Goal: Transaction & Acquisition: Purchase product/service

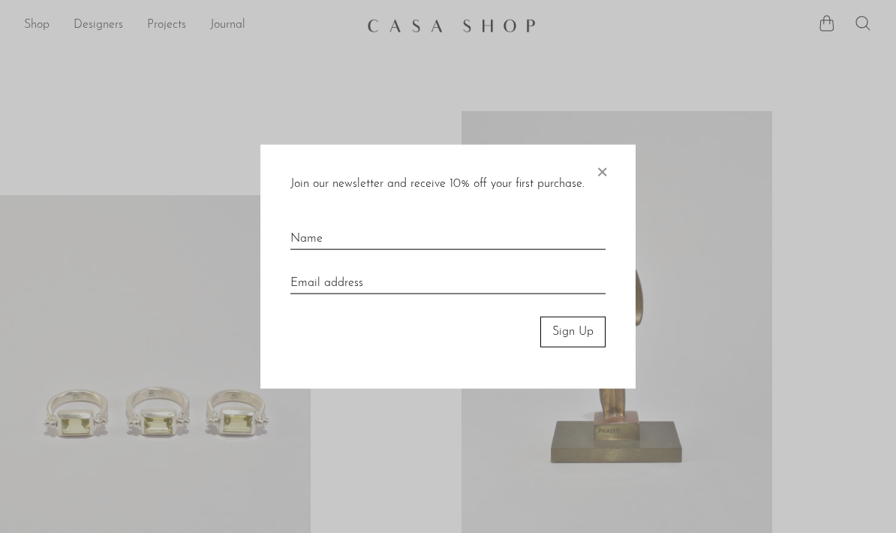
click at [606, 179] on span "×" at bounding box center [601, 169] width 15 height 48
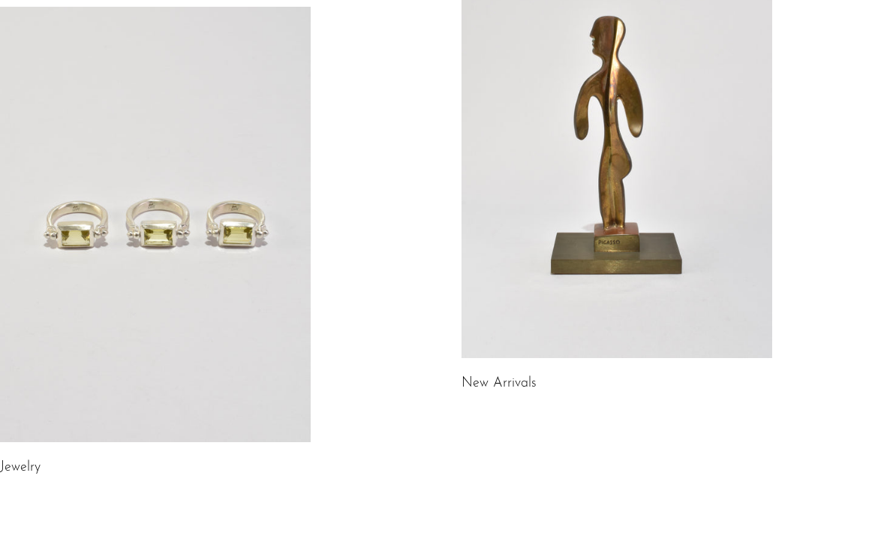
scroll to position [187, 0]
click at [38, 474] on link "Jewelry" at bounding box center [20, 469] width 41 height 14
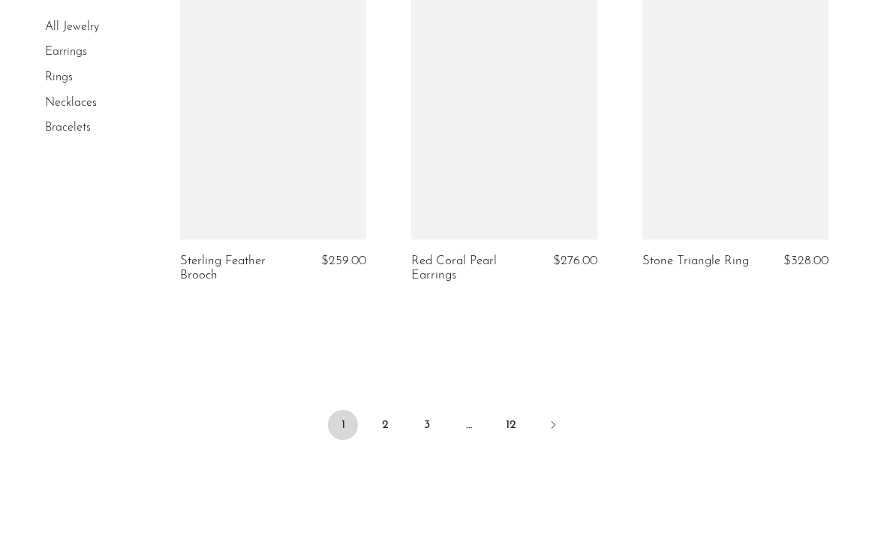
scroll to position [3925, 0]
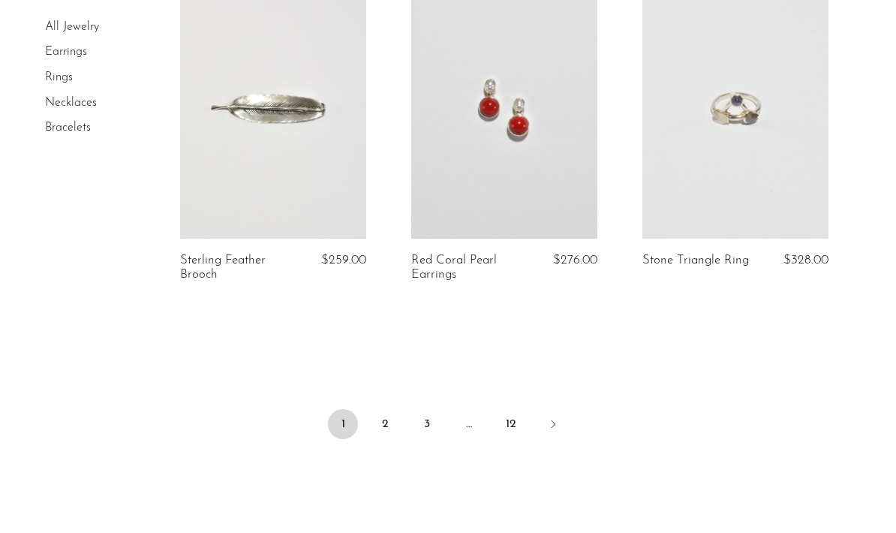
click at [391, 438] on link "2" at bounding box center [385, 424] width 30 height 30
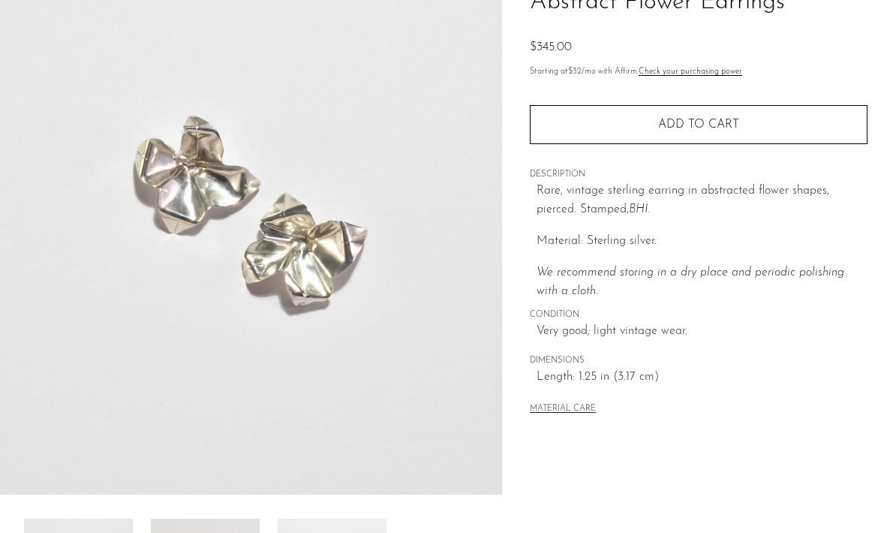
scroll to position [137, 0]
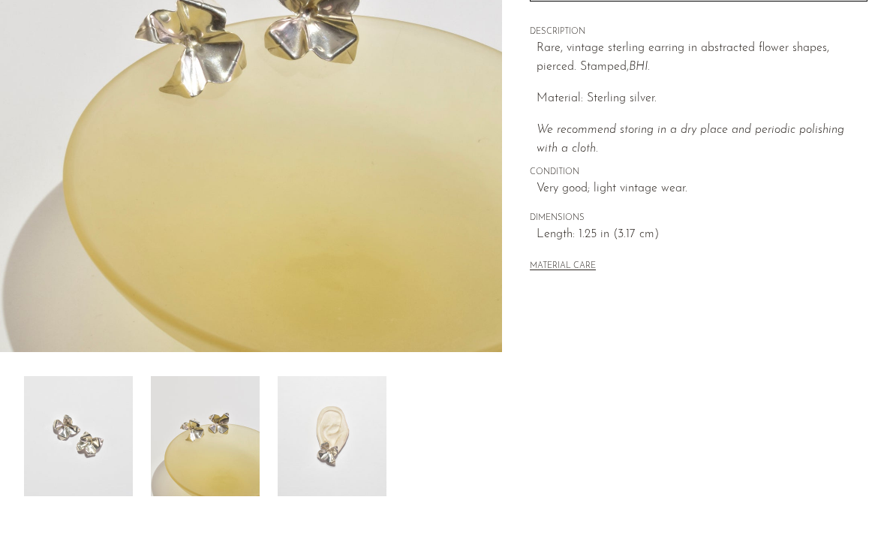
scroll to position [299, 0]
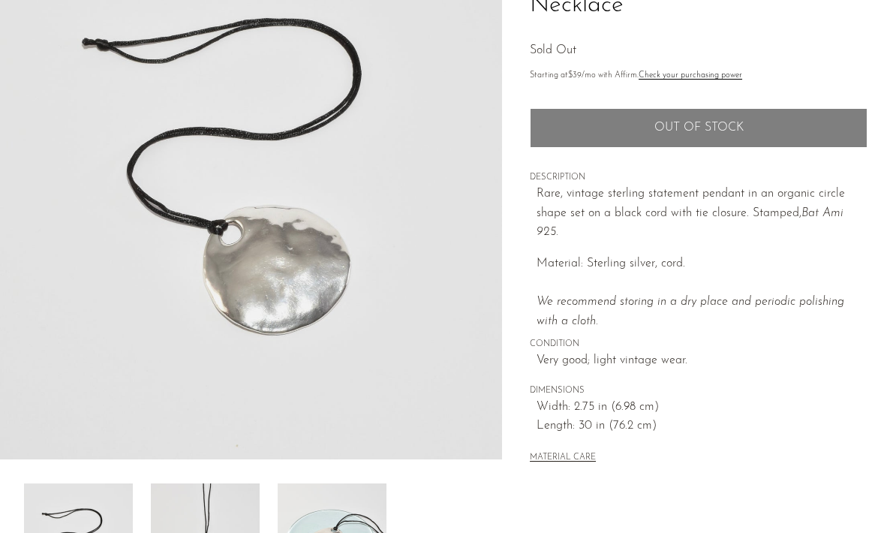
scroll to position [185, 0]
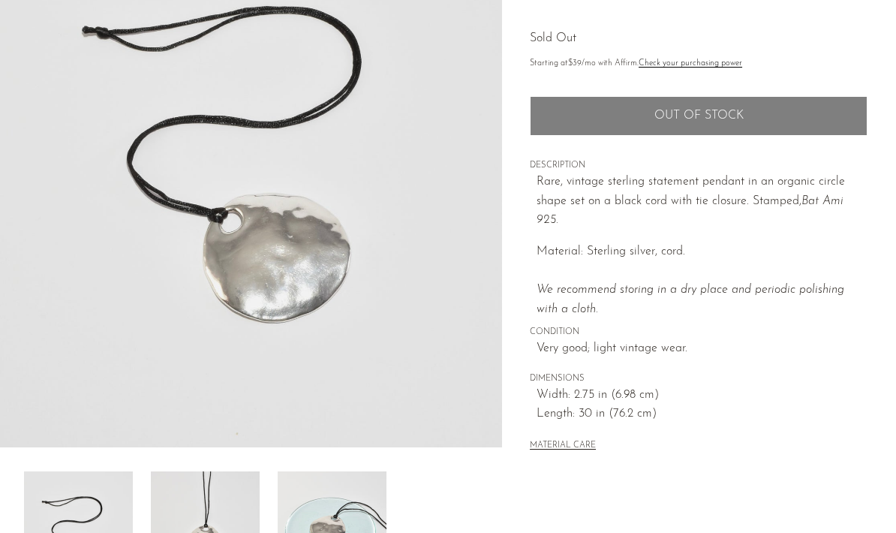
click at [248, 526] on img at bounding box center [205, 531] width 109 height 120
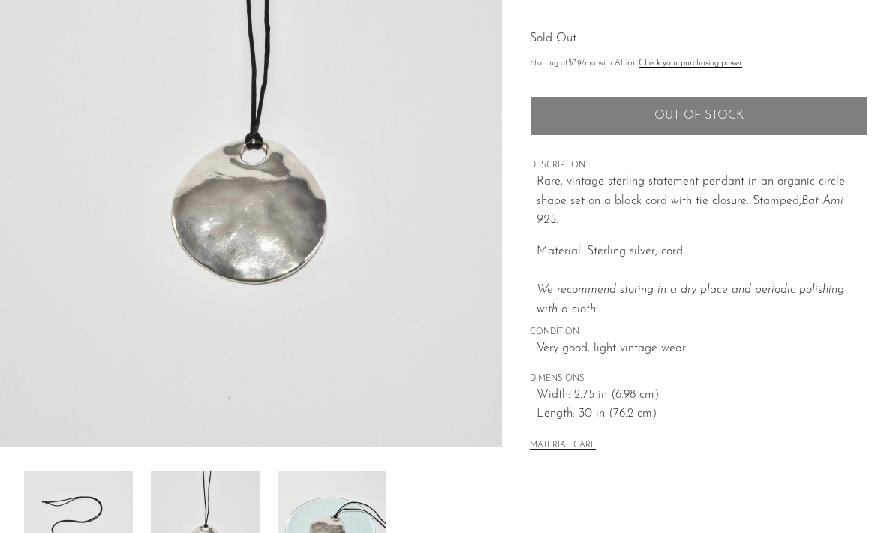
click at [308, 514] on img at bounding box center [332, 531] width 109 height 120
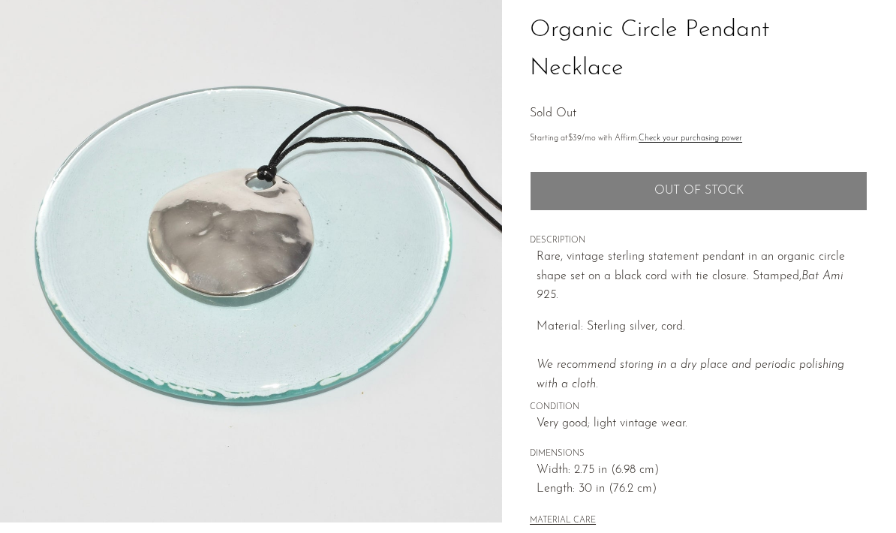
scroll to position [92, 0]
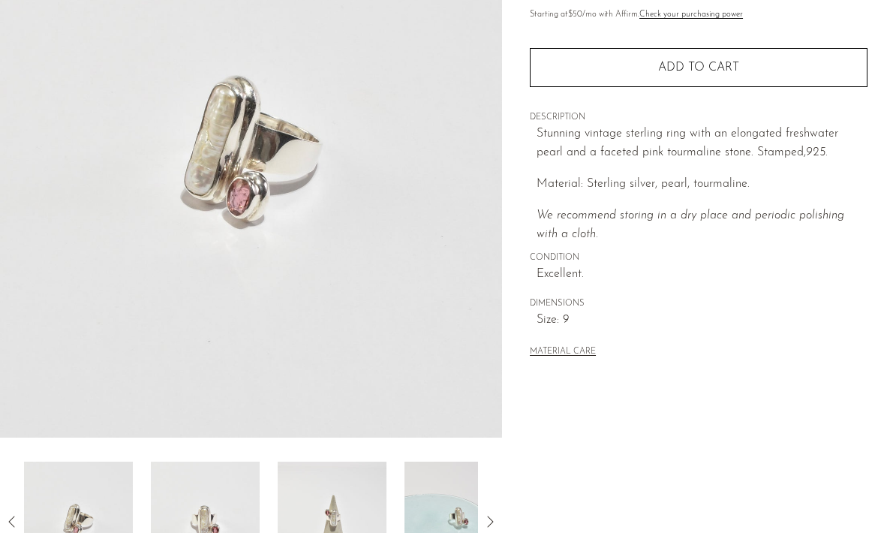
scroll to position [174, 0]
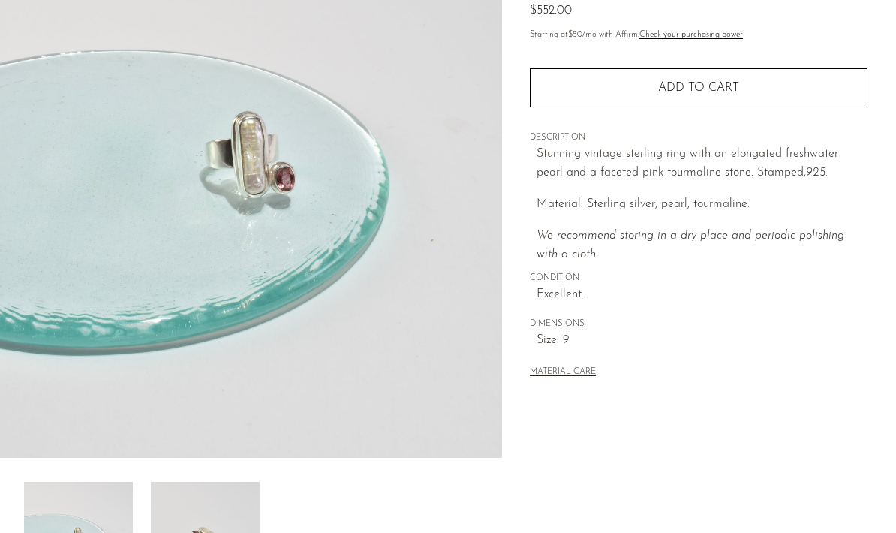
click at [353, 501] on div at bounding box center [251, 542] width 454 height 120
click at [425, 498] on div at bounding box center [251, 542] width 454 height 120
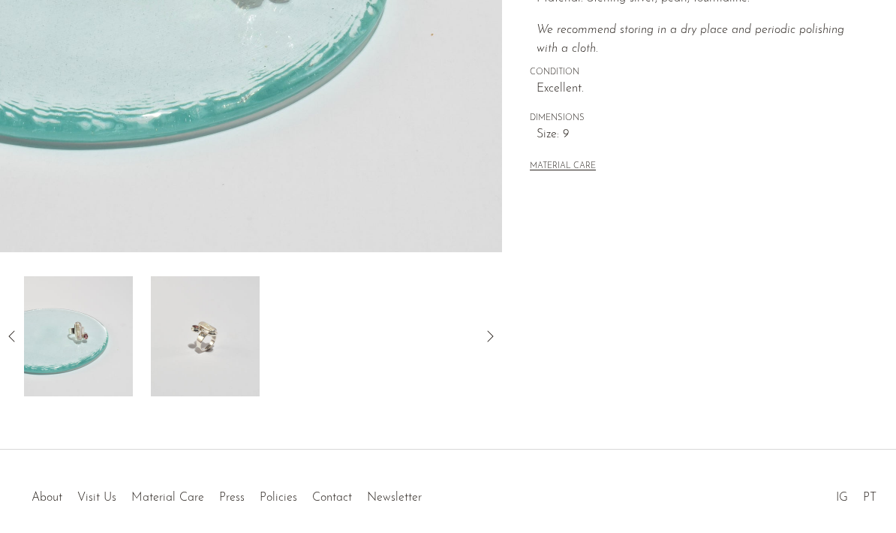
scroll to position [384, 0]
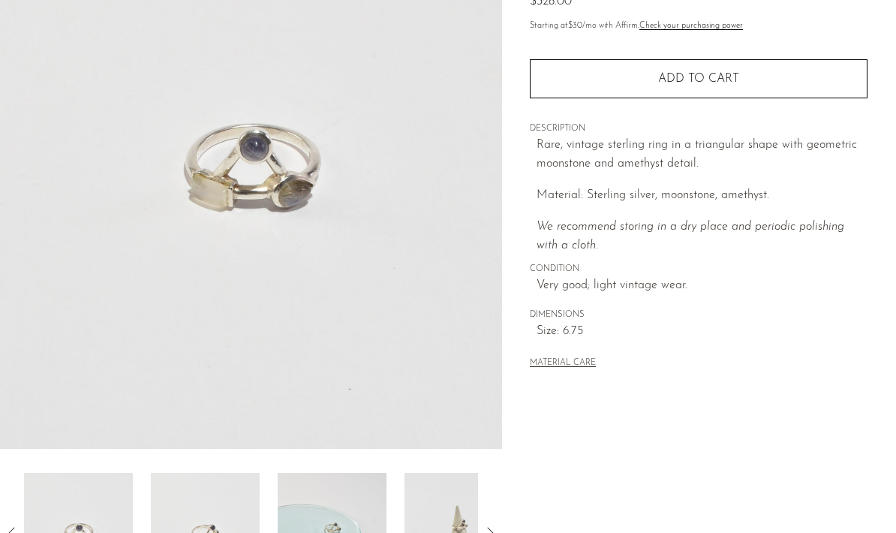
scroll to position [187, 0]
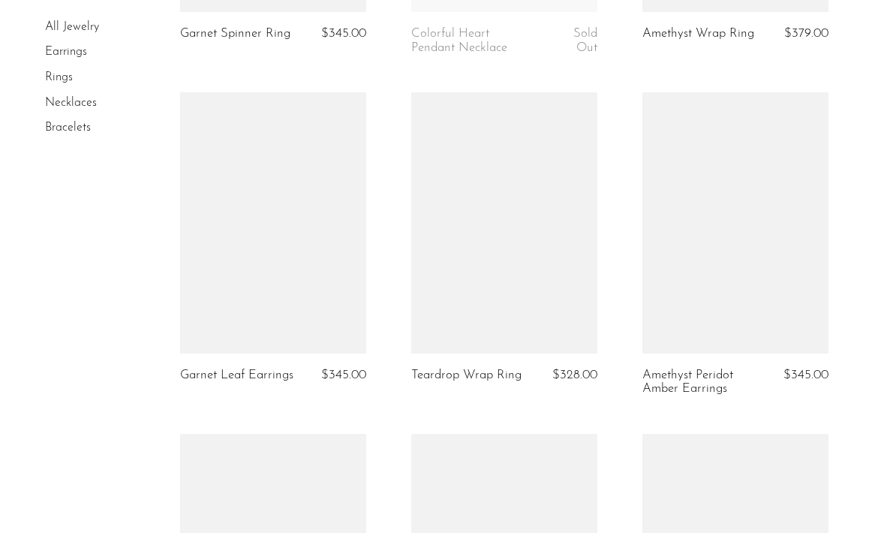
scroll to position [3456, 0]
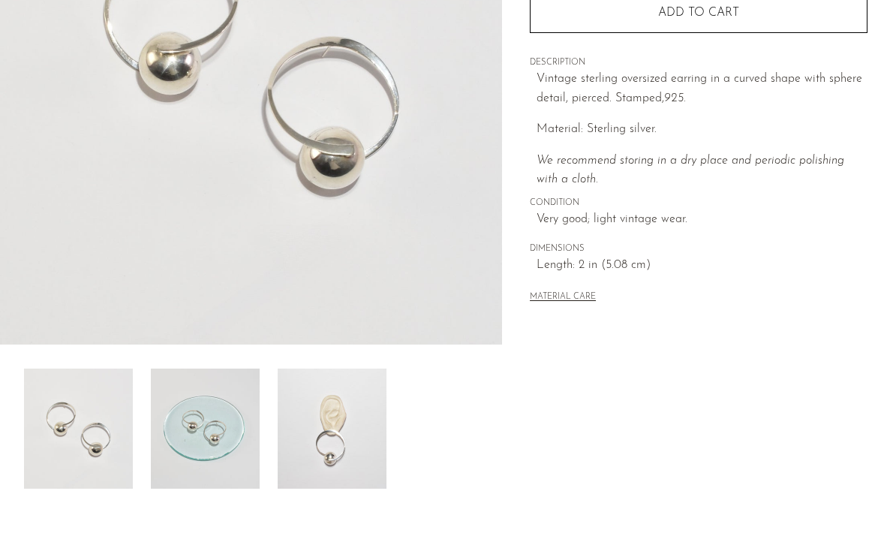
scroll to position [274, 0]
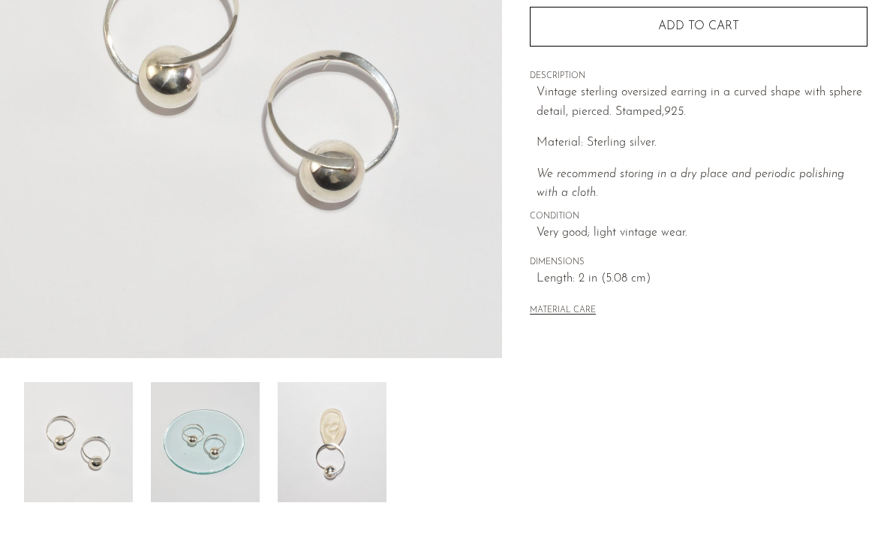
click at [344, 467] on img at bounding box center [332, 442] width 109 height 120
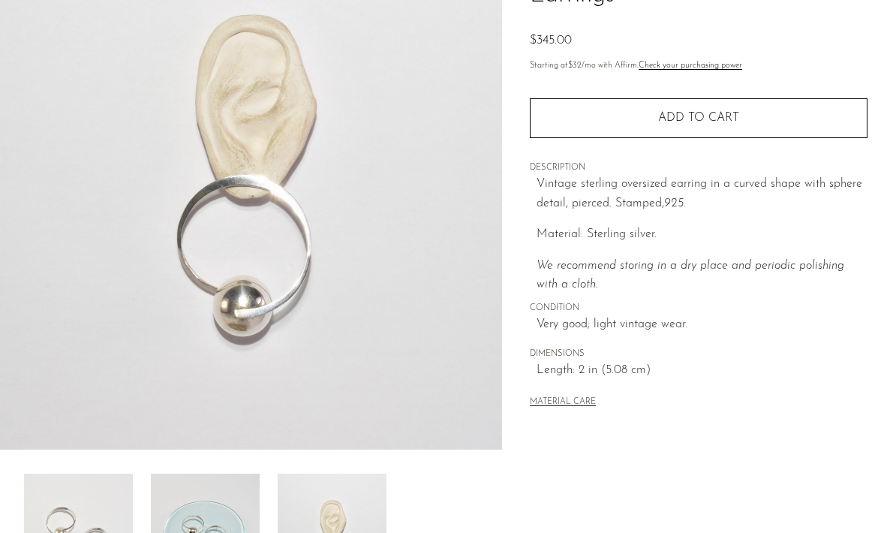
scroll to position [171, 0]
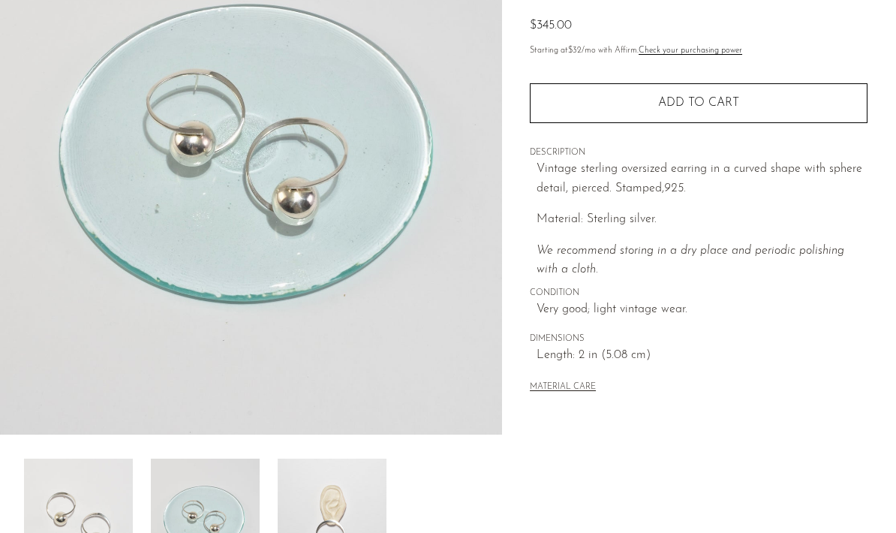
scroll to position [229, 0]
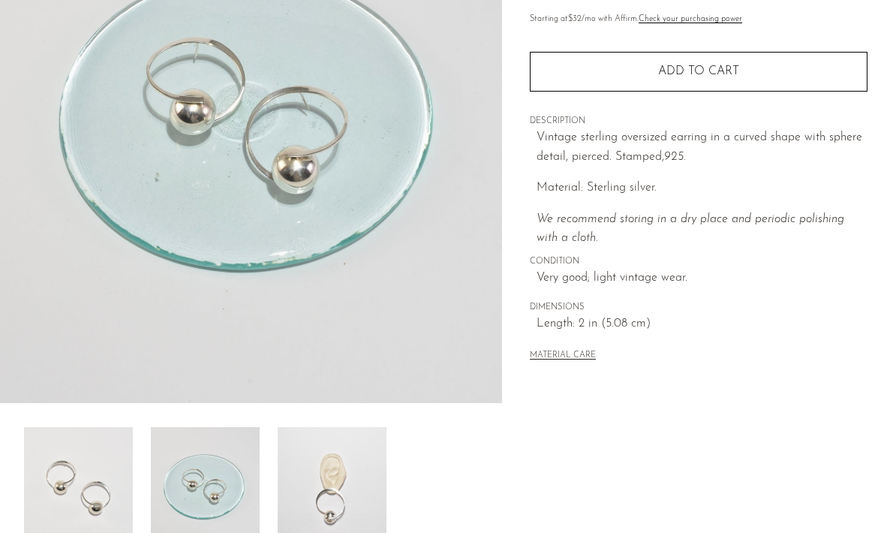
click at [326, 517] on img at bounding box center [332, 487] width 109 height 120
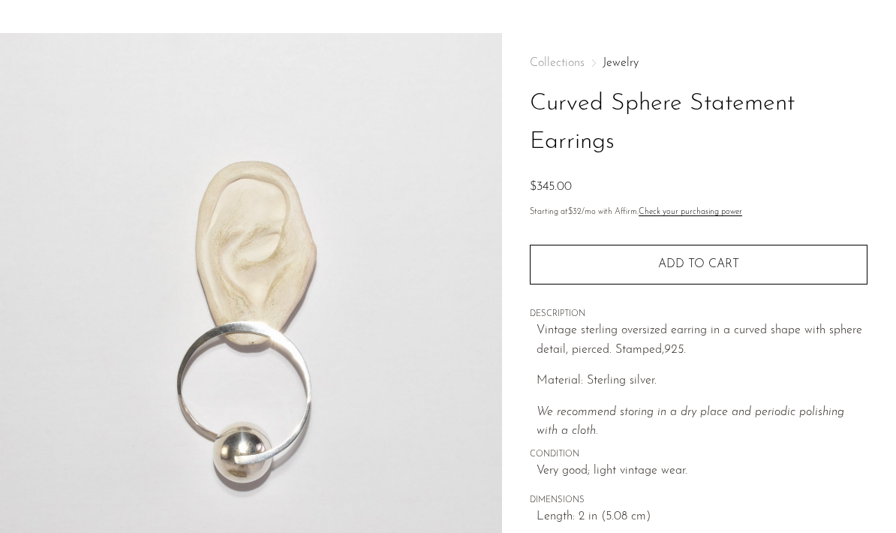
scroll to position [0, 0]
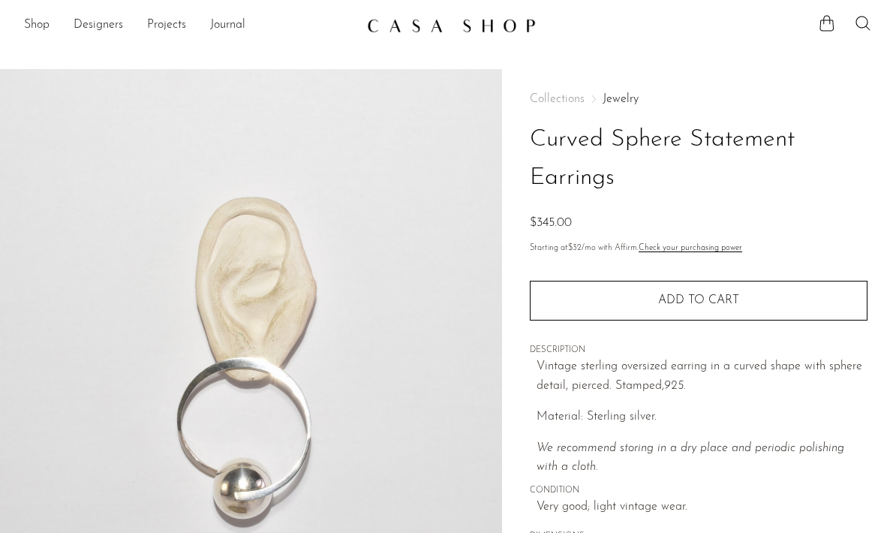
click at [636, 95] on link "Jewelry" at bounding box center [621, 99] width 36 height 12
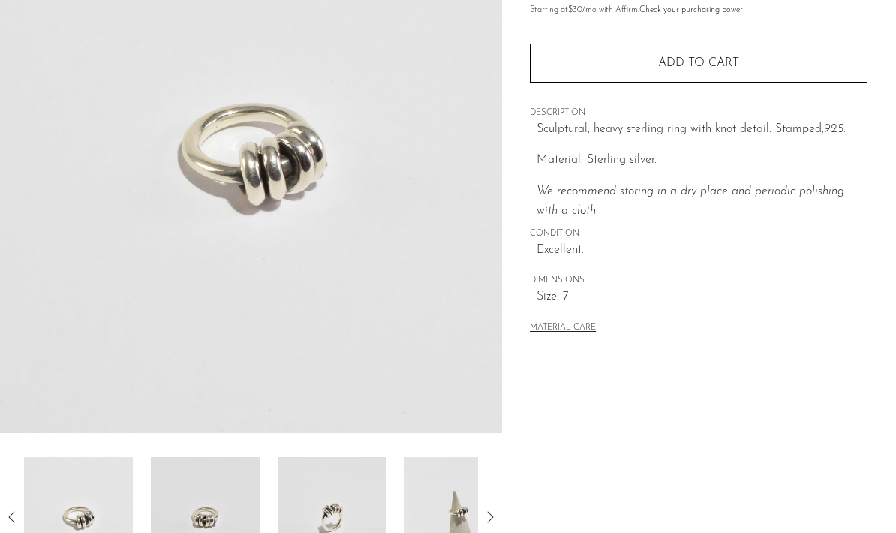
scroll to position [200, 0]
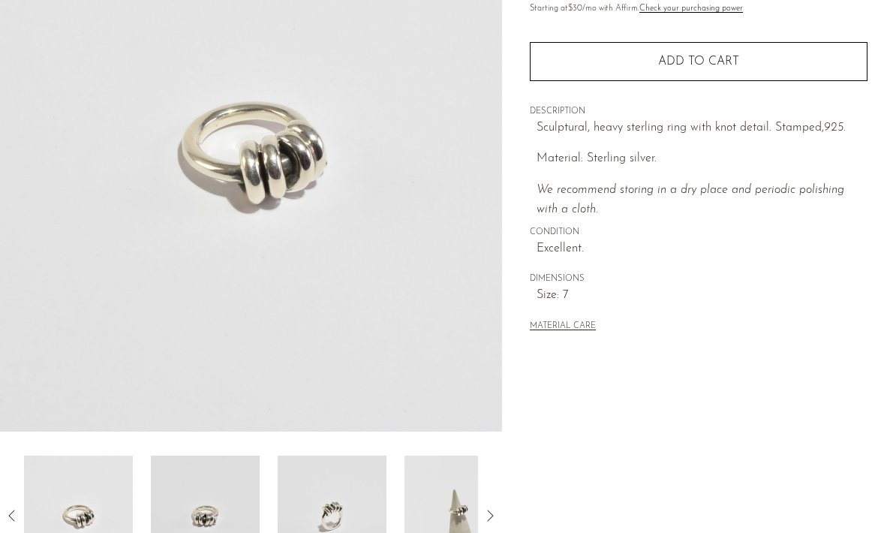
click at [245, 531] on img at bounding box center [205, 516] width 109 height 120
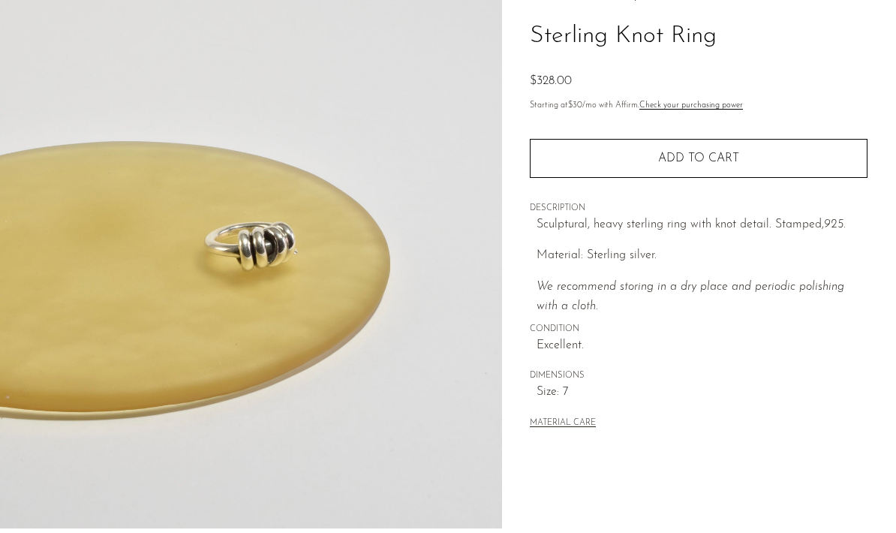
scroll to position [90, 0]
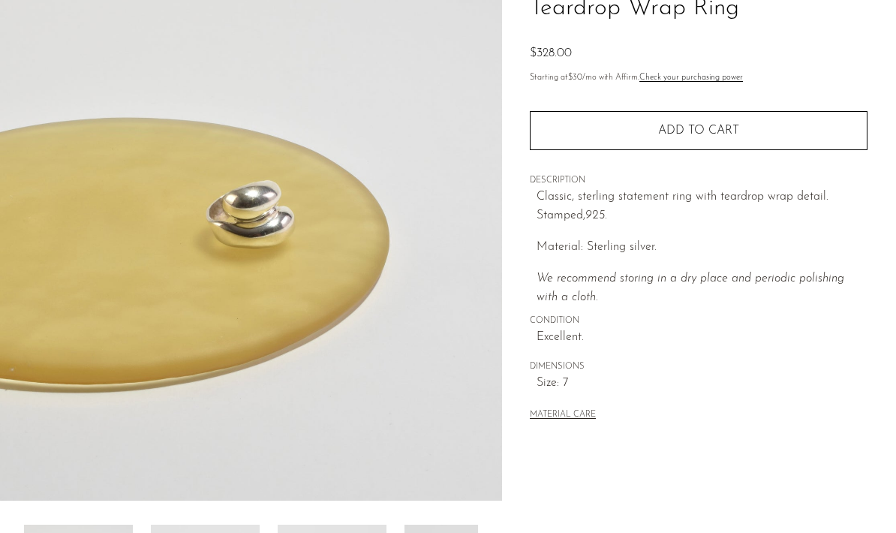
scroll to position [210, 0]
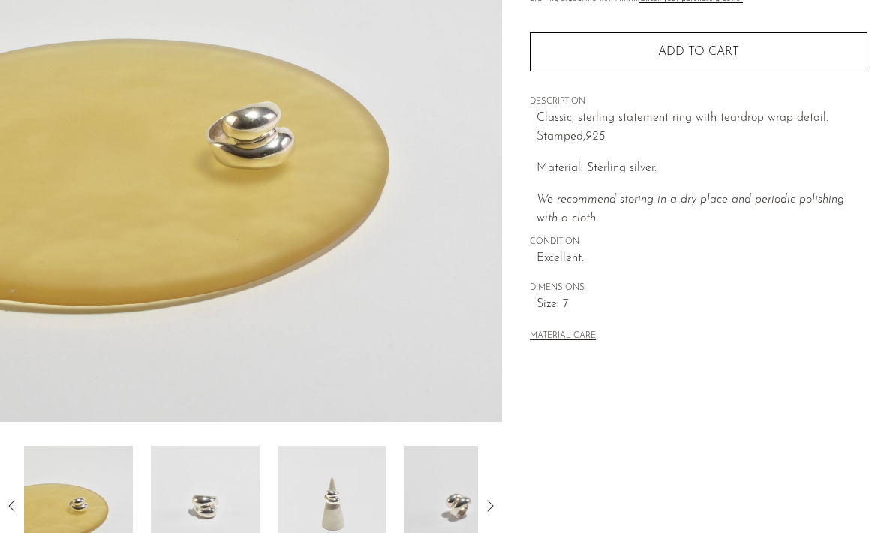
click at [268, 525] on div at bounding box center [251, 506] width 454 height 120
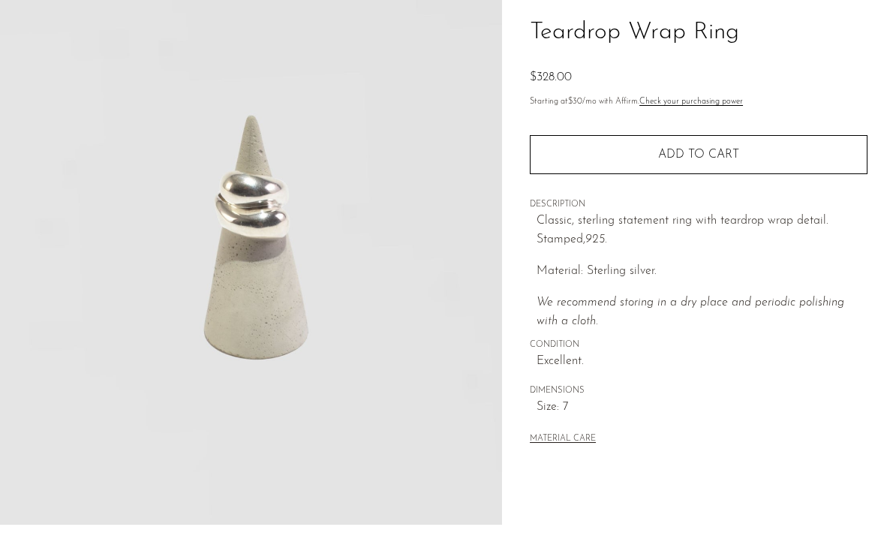
scroll to position [0, 0]
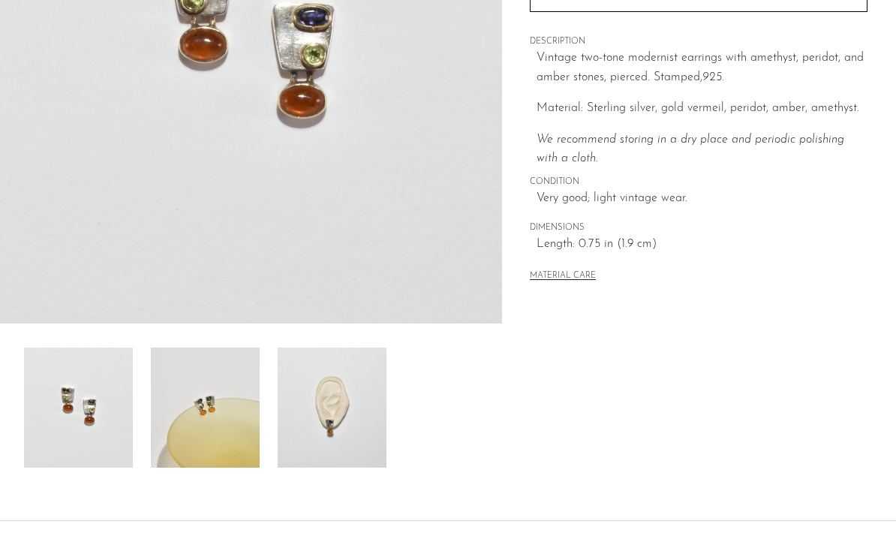
scroll to position [281, 0]
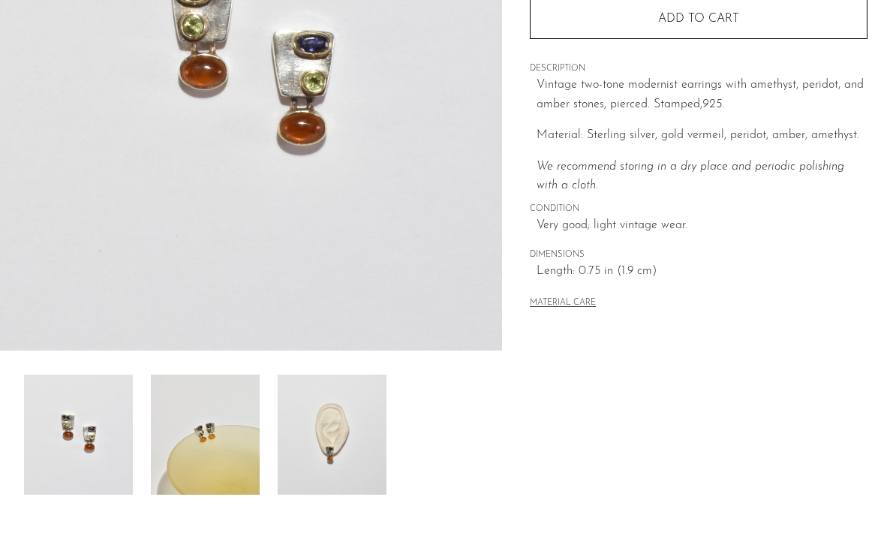
click at [305, 466] on img at bounding box center [332, 435] width 109 height 120
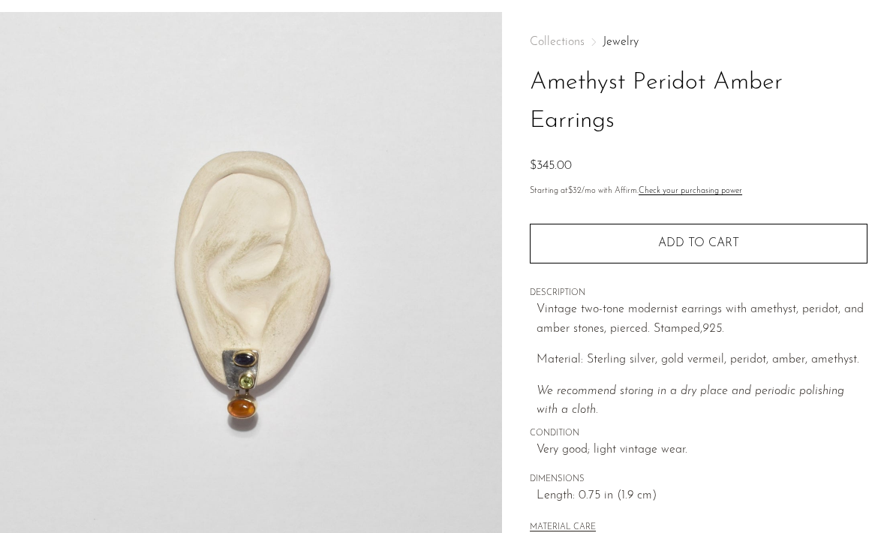
scroll to position [56, 0]
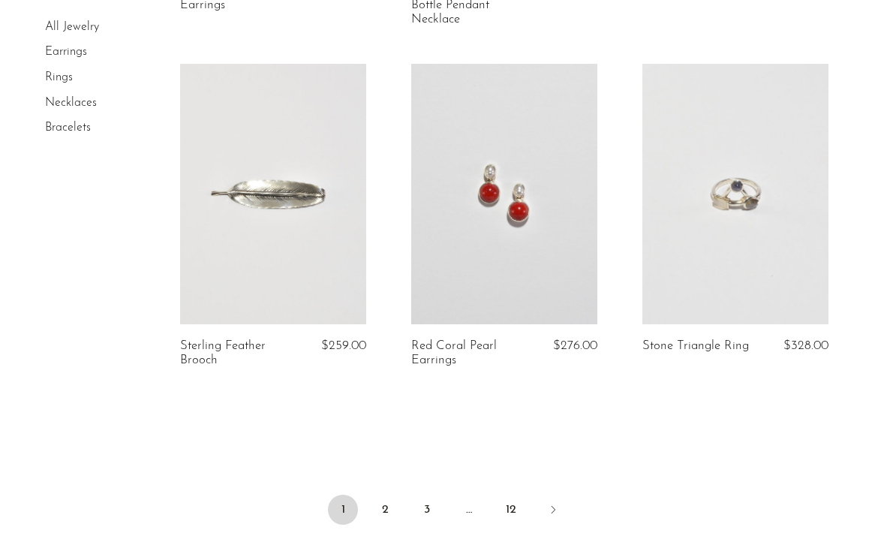
scroll to position [3867, 0]
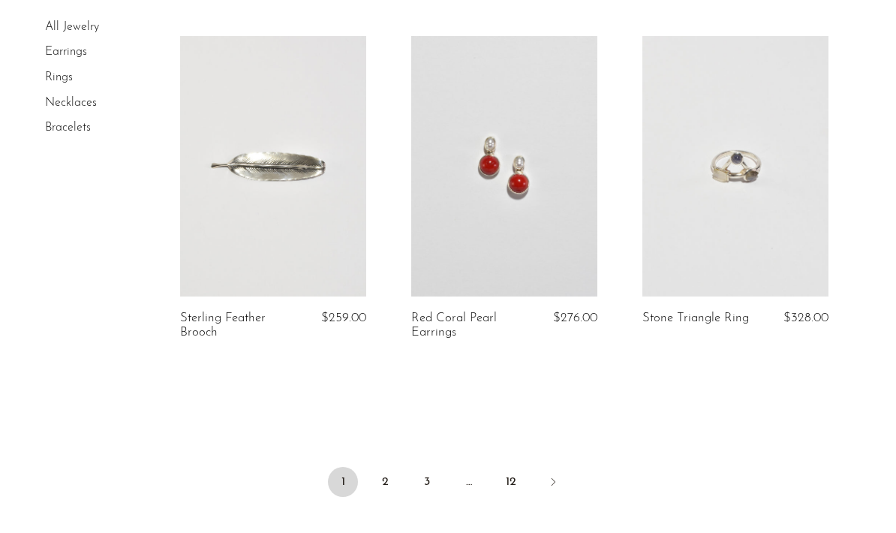
click at [393, 489] on link "2" at bounding box center [385, 482] width 30 height 30
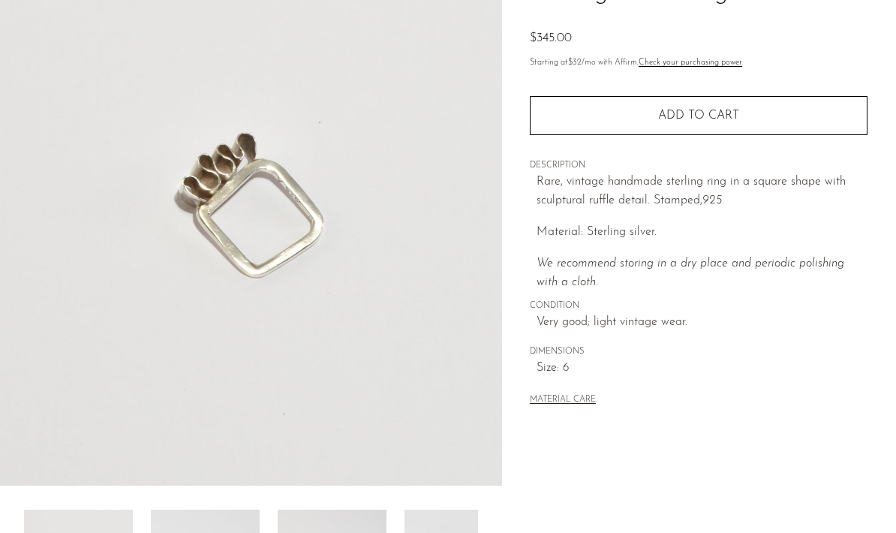
scroll to position [170, 0]
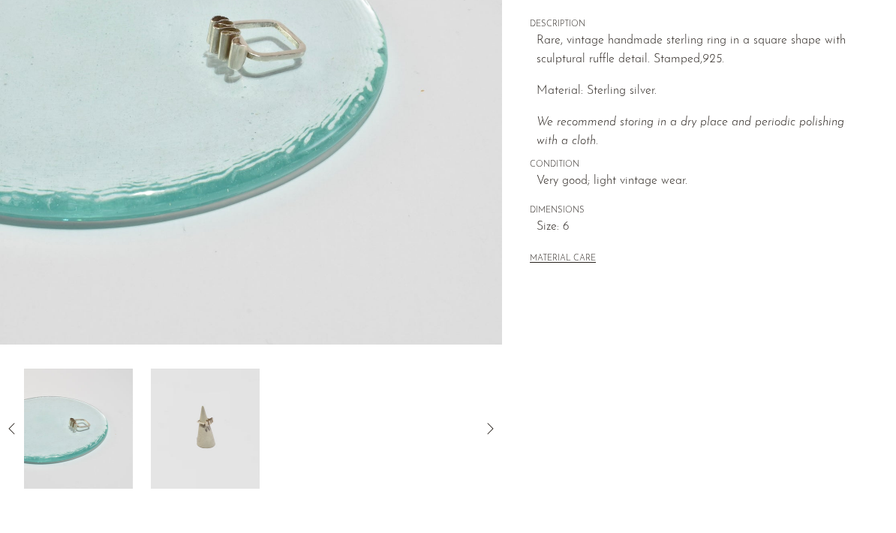
scroll to position [302, 0]
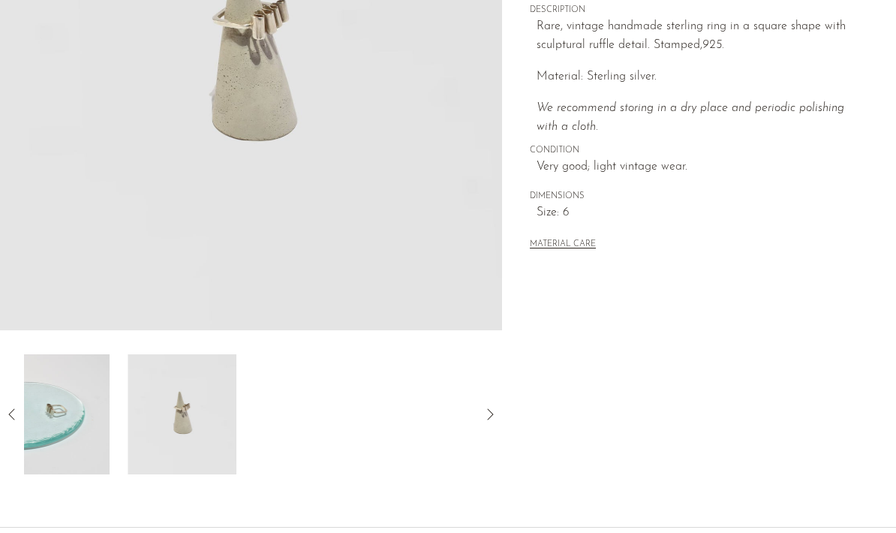
click at [248, 445] on div at bounding box center [251, 414] width 454 height 120
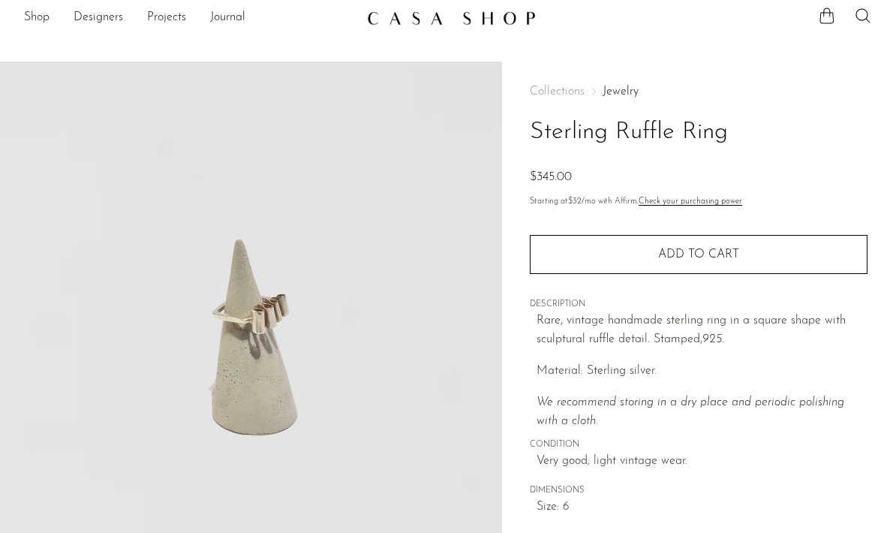
scroll to position [0, 0]
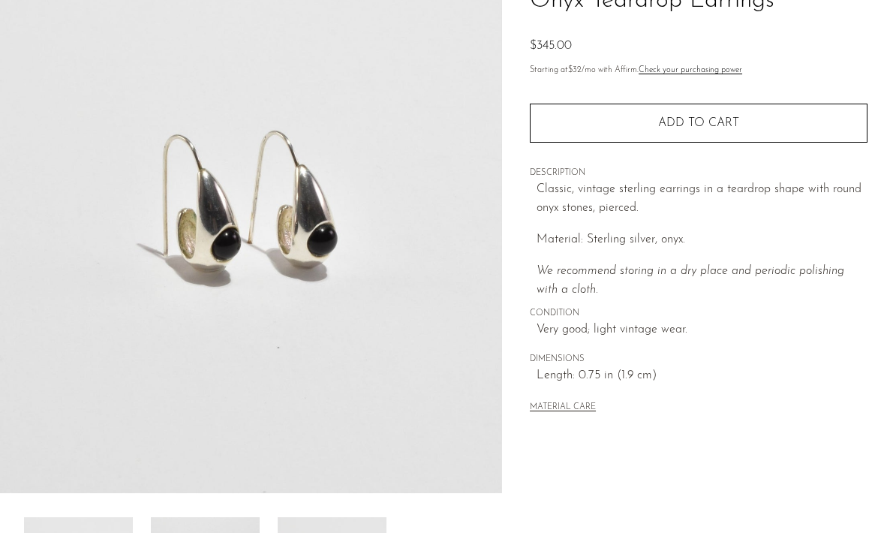
scroll to position [139, 0]
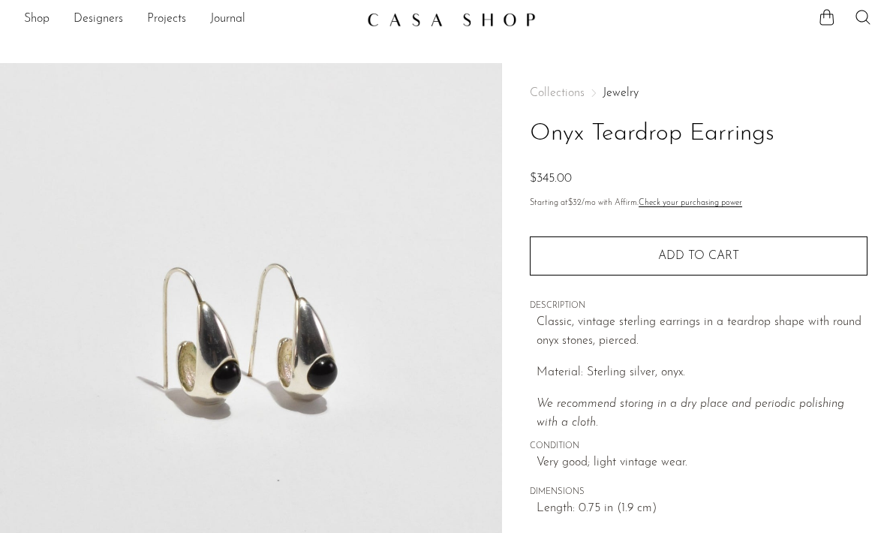
scroll to position [0, 0]
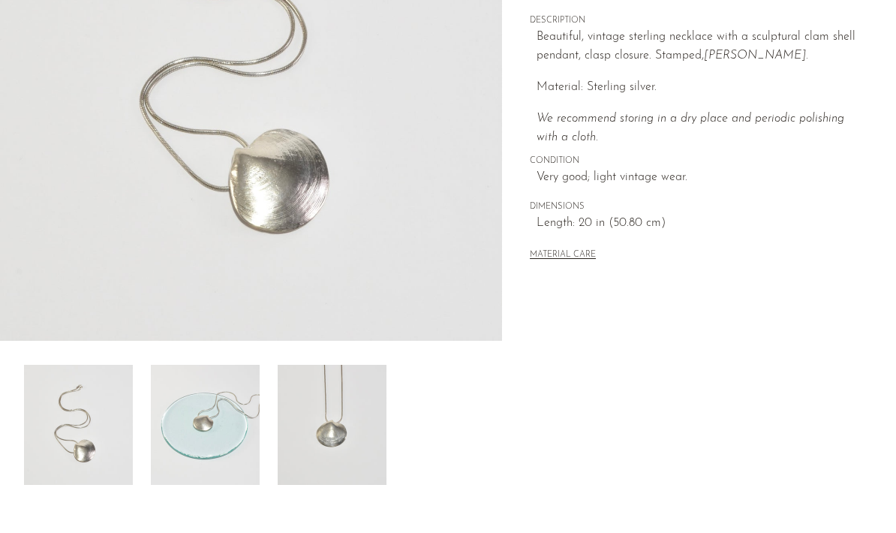
scroll to position [291, 0]
click at [244, 453] on img at bounding box center [205, 425] width 109 height 120
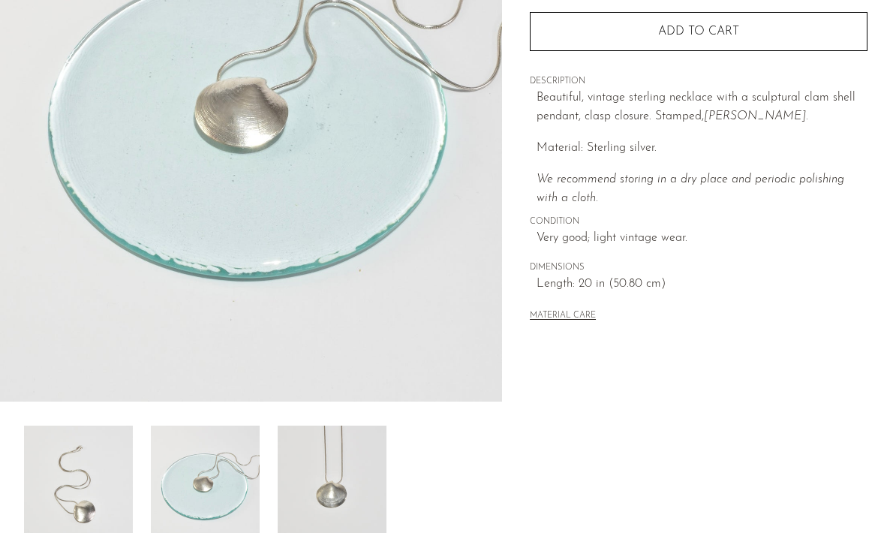
scroll to position [230, 0]
click at [308, 493] on img at bounding box center [332, 486] width 109 height 120
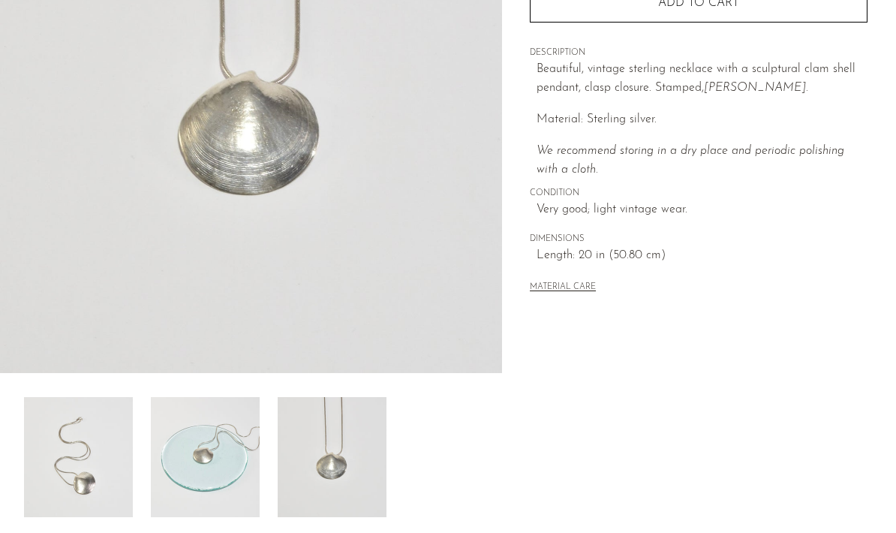
scroll to position [259, 0]
click at [237, 498] on img at bounding box center [205, 457] width 109 height 120
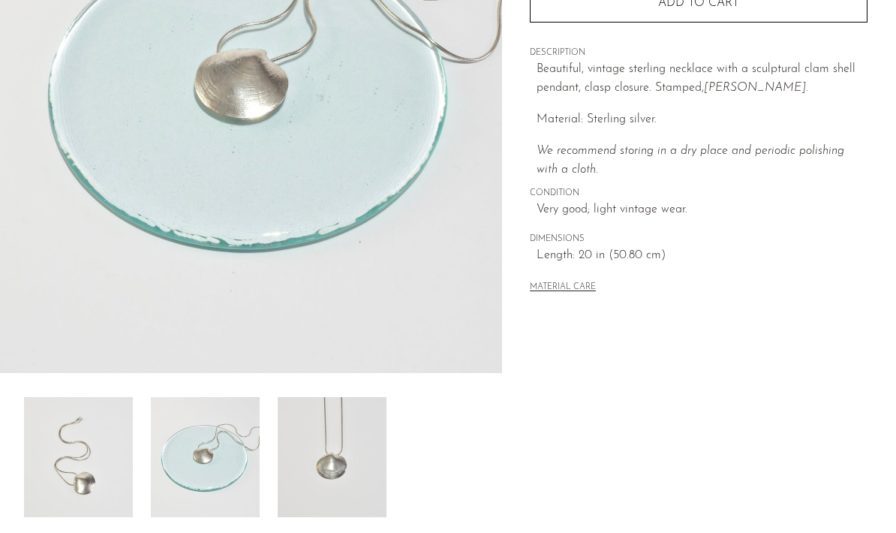
click at [116, 494] on img at bounding box center [78, 457] width 109 height 120
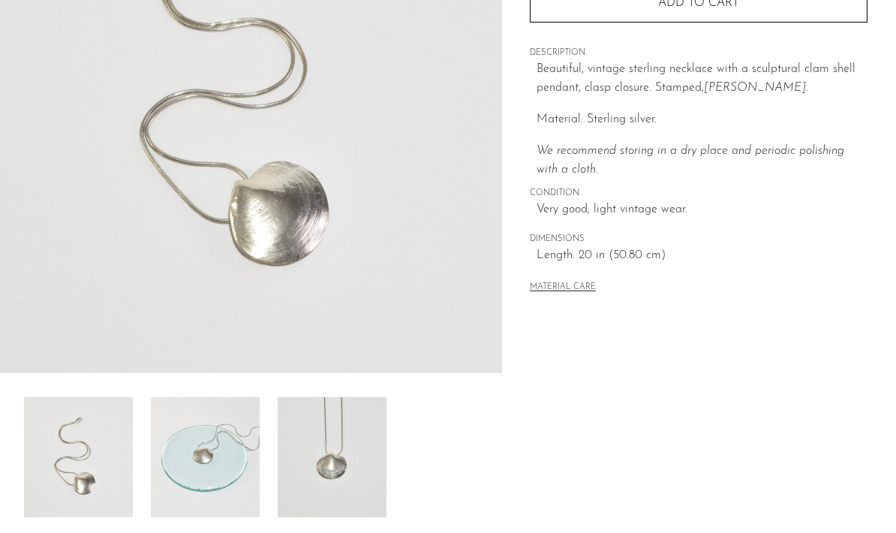
click at [212, 516] on img at bounding box center [205, 457] width 109 height 120
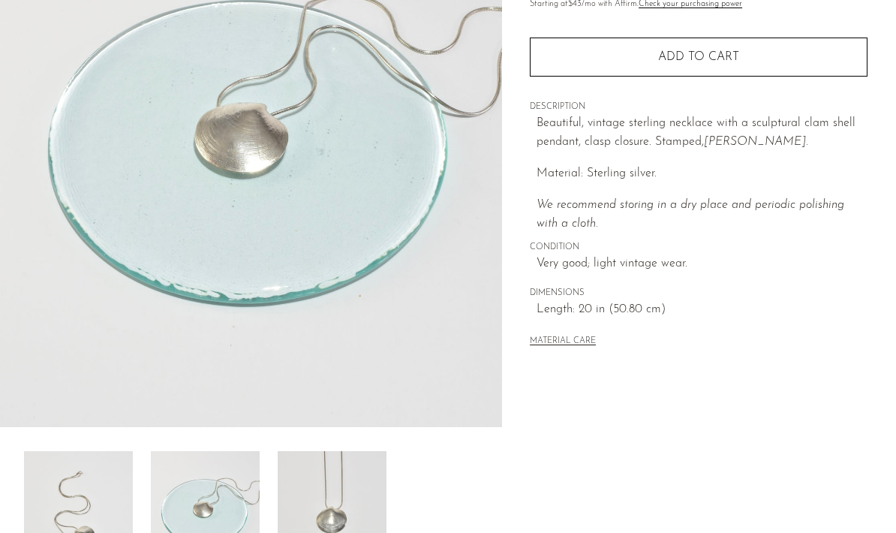
scroll to position [205, 0]
click at [222, 519] on img at bounding box center [205, 511] width 109 height 120
click at [242, 515] on img at bounding box center [205, 511] width 109 height 120
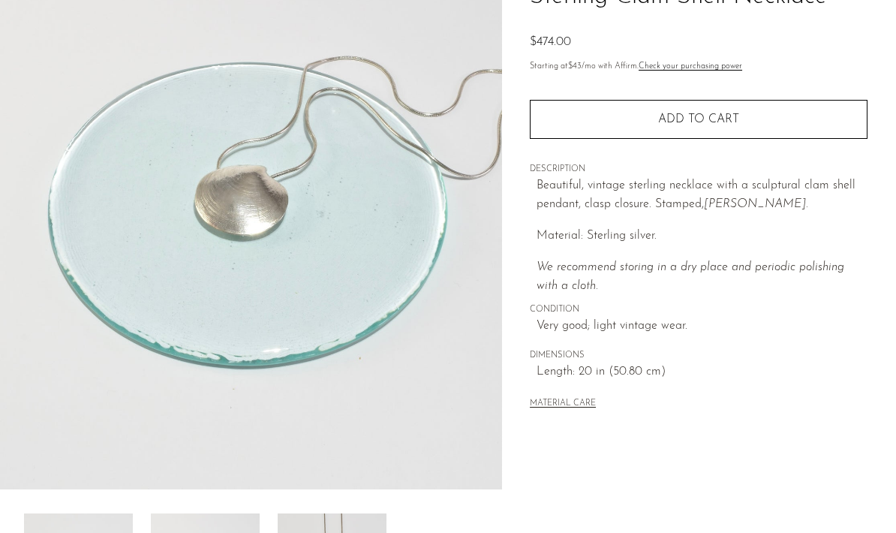
scroll to position [0, 0]
